Goal: Task Accomplishment & Management: Complete application form

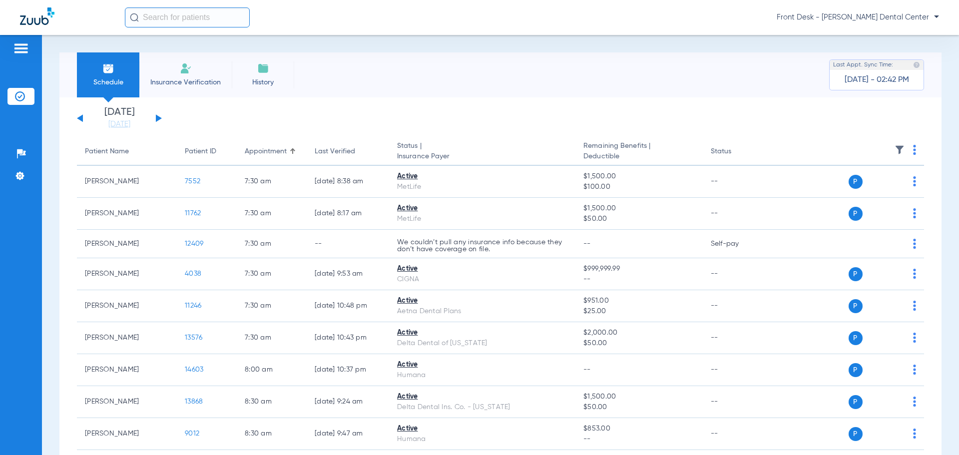
click at [158, 119] on button at bounding box center [159, 117] width 6 height 7
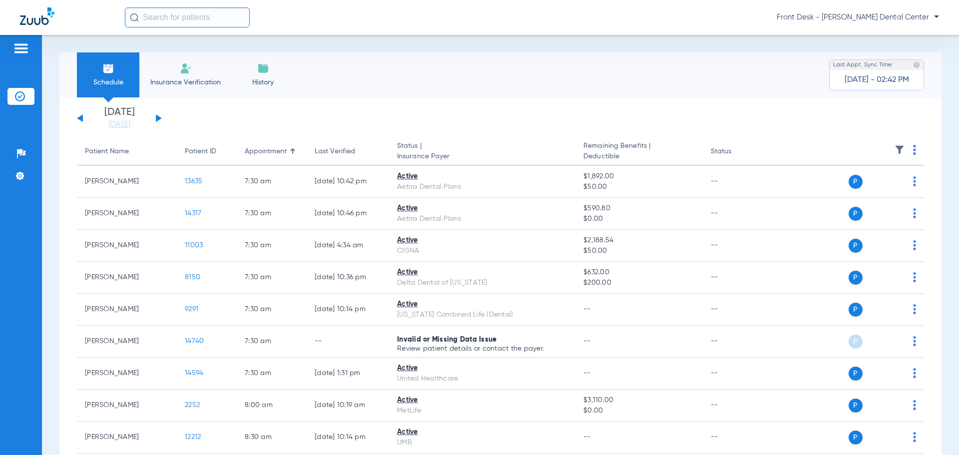
click at [78, 120] on div "[DATE] [DATE] [DATE] [DATE] [DATE] [DATE] [DATE] [DATE] [DATE] [DATE] [DATE] [D…" at bounding box center [119, 118] width 85 height 22
click at [80, 117] on button at bounding box center [80, 117] width 6 height 7
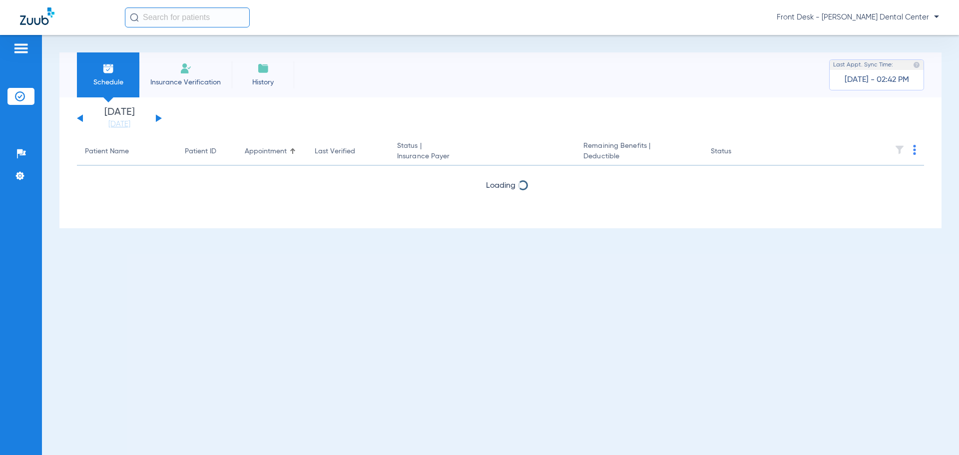
click at [180, 67] on img at bounding box center [186, 68] width 12 height 12
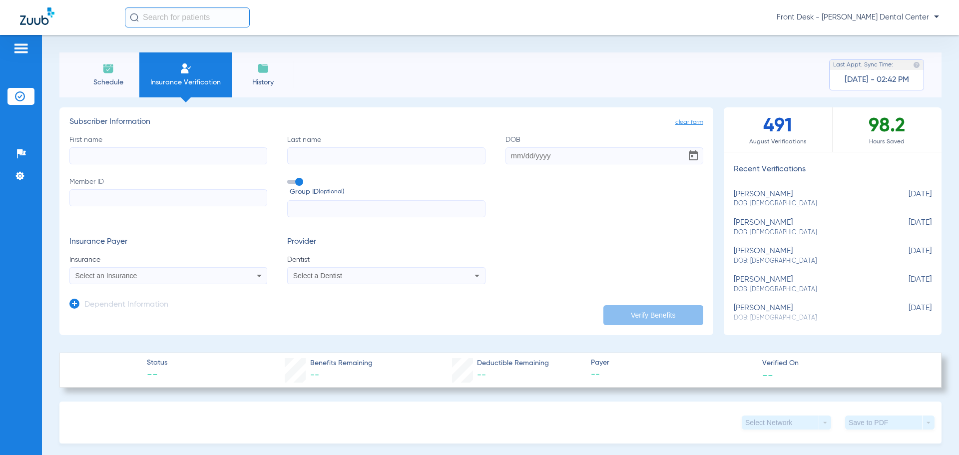
click at [91, 158] on input "First name" at bounding box center [168, 155] width 198 height 17
type input "[PERSON_NAME]"
click at [87, 200] on input "Member ID" at bounding box center [168, 197] width 198 height 17
click at [223, 199] on input "Member ID Required" at bounding box center [168, 197] width 198 height 17
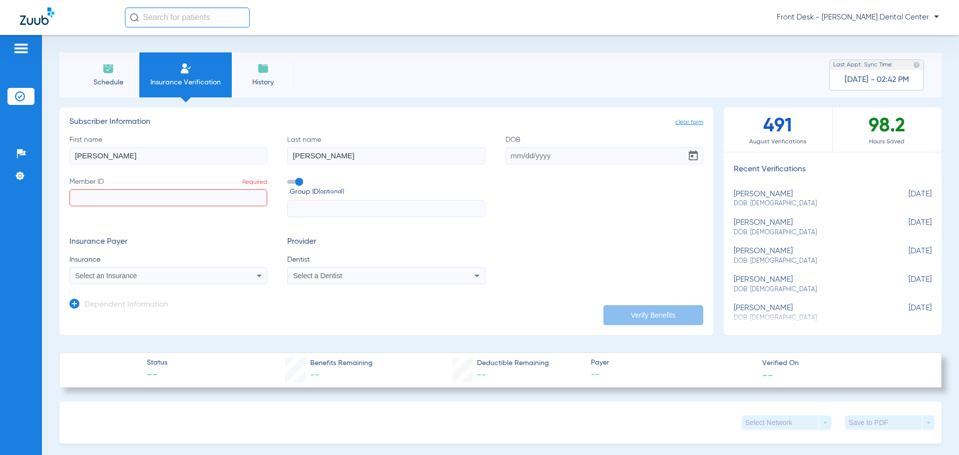
paste input "123737086"
type input "123737086"
click at [512, 156] on input "DOB" at bounding box center [605, 155] width 198 height 17
click at [564, 154] on input "05281981" at bounding box center [605, 155] width 198 height 17
click at [513, 155] on input "05281981" at bounding box center [605, 155] width 198 height 17
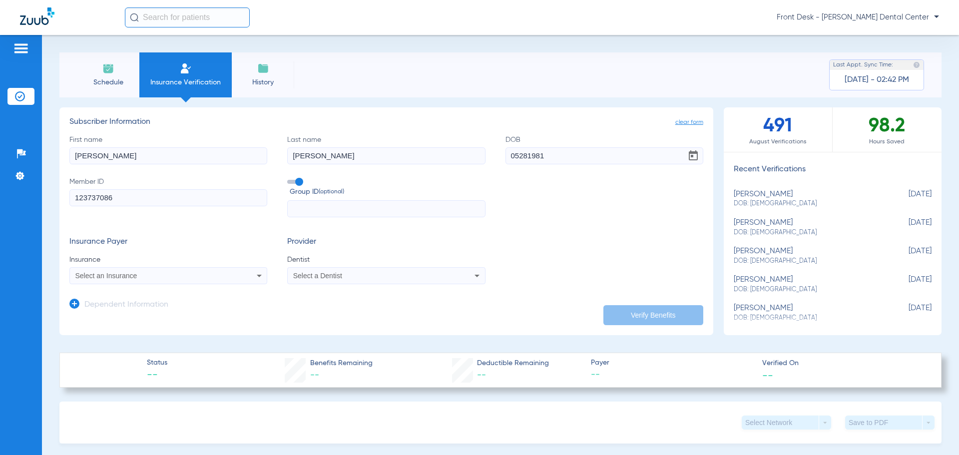
click at [513, 154] on input "05281981" at bounding box center [605, 155] width 198 height 17
click at [516, 155] on input "05281981" at bounding box center [605, 155] width 198 height 17
click at [525, 155] on input "05/281981" at bounding box center [605, 155] width 198 height 17
type input "[DATE]"
click at [235, 273] on div "Select an Insurance" at bounding box center [168, 276] width 197 height 12
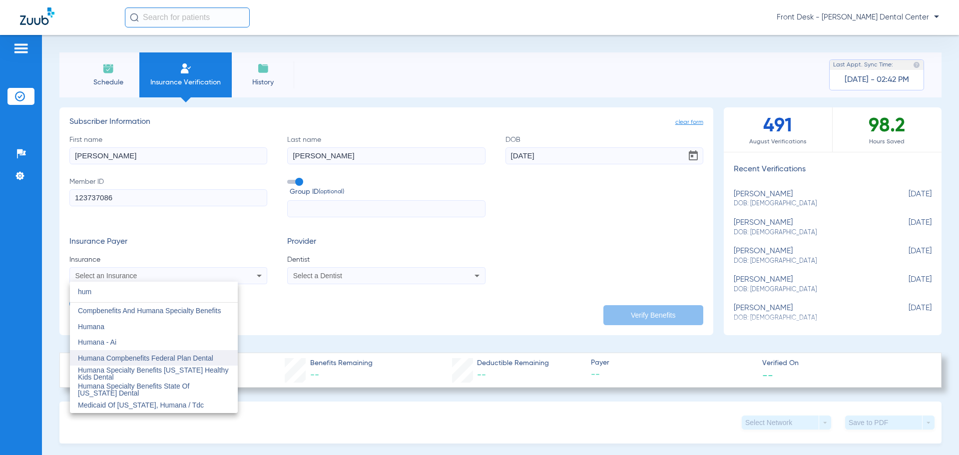
type input "hum"
click at [176, 332] on mat-option "Humana" at bounding box center [154, 327] width 168 height 16
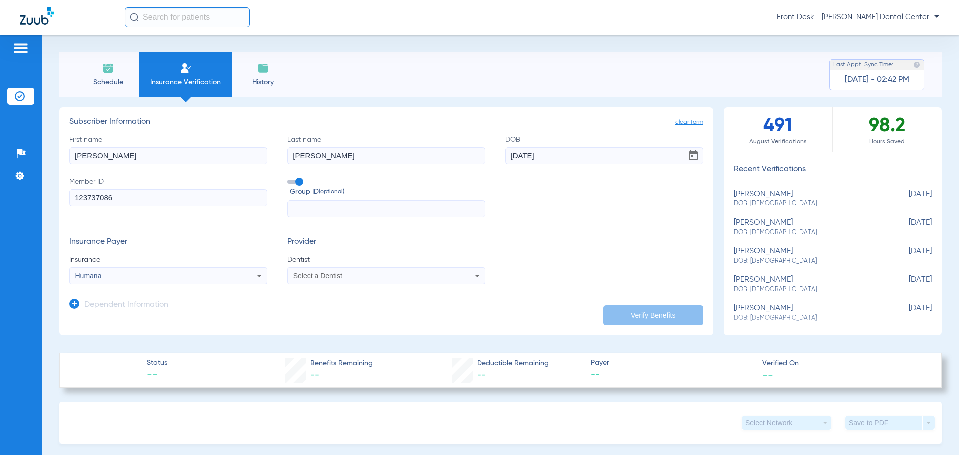
click at [406, 278] on div "Select a Dentist" at bounding box center [367, 275] width 149 height 7
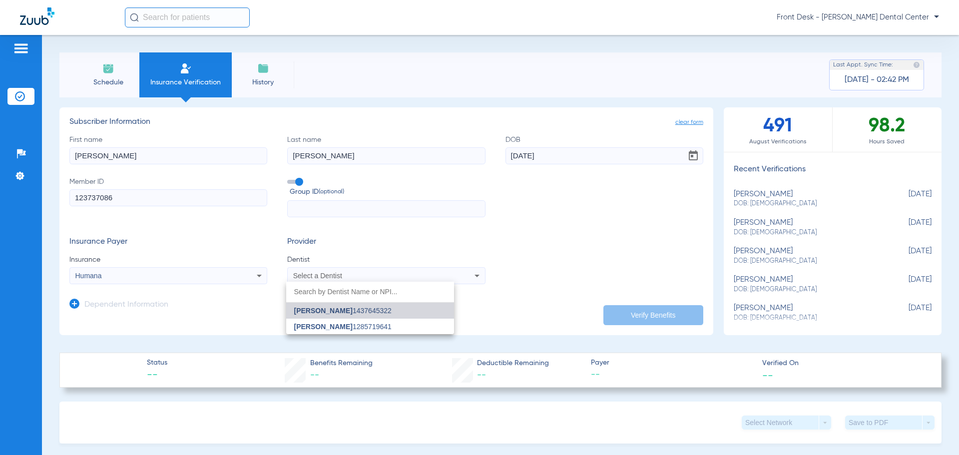
click at [373, 311] on span "[PERSON_NAME] 1437645322" at bounding box center [342, 310] width 97 height 7
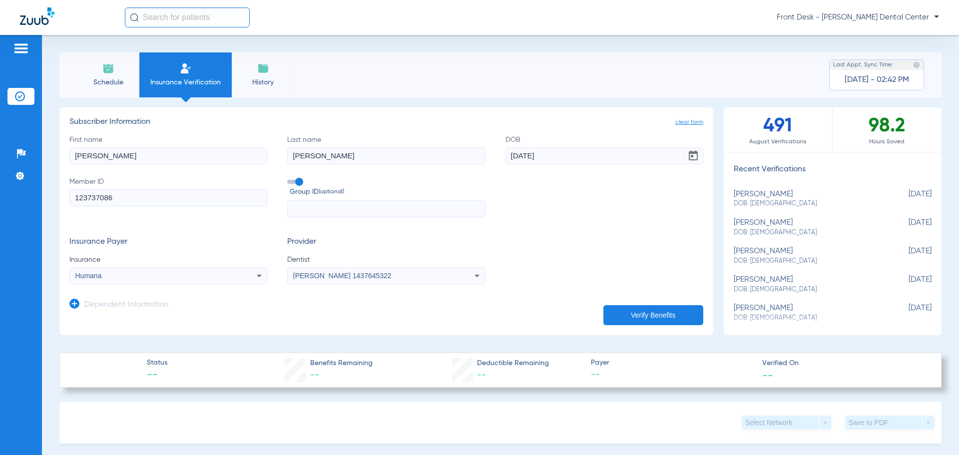
click at [653, 312] on button "Verify Benefits" at bounding box center [654, 315] width 100 height 20
